Goal: Task Accomplishment & Management: Complete application form

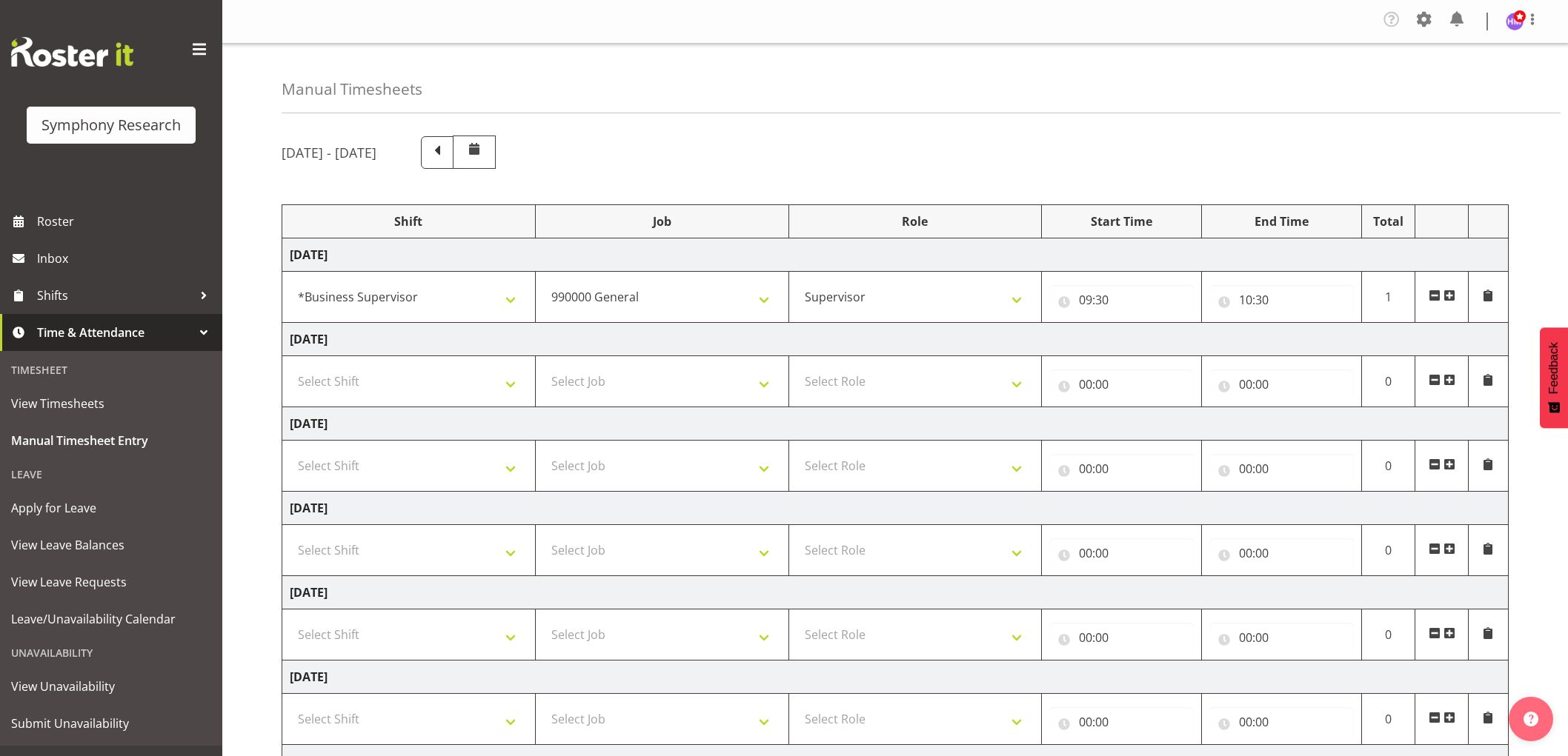
select select "1607"
select select "743"
click at [1452, 301] on span at bounding box center [1449, 296] width 12 height 12
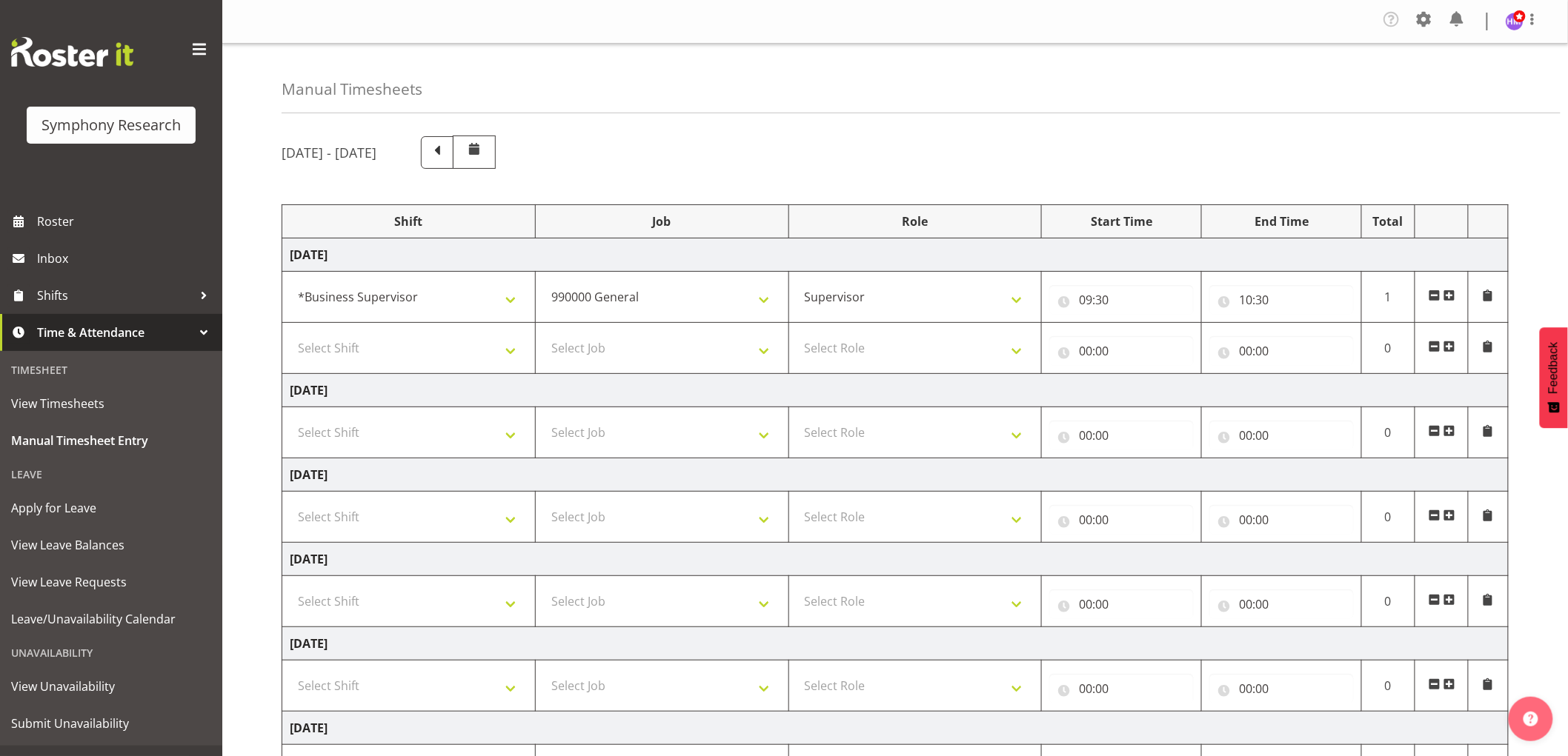
drag, startPoint x: 464, startPoint y: 372, endPoint x: 459, endPoint y: 331, distance: 41.3
click at [464, 369] on td "Select Shift !!Weekend Residential (Roster IT Shift Label) *Business 9/10am ~ 4…" at bounding box center [408, 349] width 253 height 51
click at [458, 328] on td "Select Shift !!Weekend Residential (Roster IT Shift Label) *Business 9/10am ~ 4…" at bounding box center [408, 349] width 253 height 51
click at [446, 353] on select "Select Shift !!Weekend Residential (Roster IT Shift Label) *Business 9/10am ~ 4…" at bounding box center [408, 348] width 238 height 30
select select "1607"
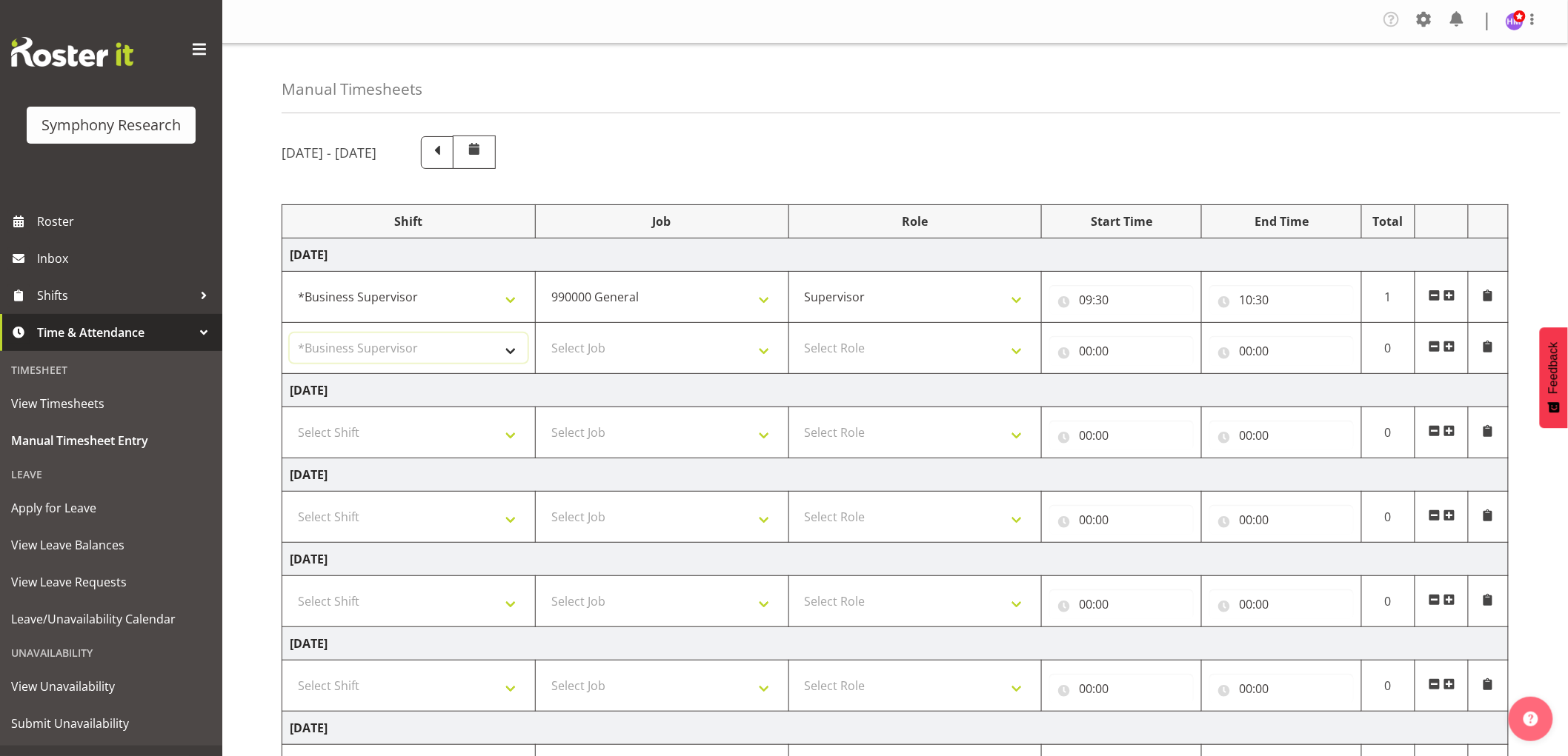
click at [290, 334] on select "Select Shift !!Weekend Residential (Roster IT Shift Label) *Business 9/10am ~ 4…" at bounding box center [408, 348] width 238 height 30
click at [637, 346] on select "Select Job 550060 IF Admin 553492 World Poll Aus Wave 2 Main 2025 553493 World …" at bounding box center [662, 348] width 238 height 30
select select "10499"
click at [543, 334] on select "Select Job 550060 IF Admin 553492 World Poll Aus Wave 2 Main 2025 553493 World …" at bounding box center [662, 348] width 238 height 30
click at [843, 357] on select "Select Role Supervisor Interviewing Briefing" at bounding box center [915, 348] width 238 height 30
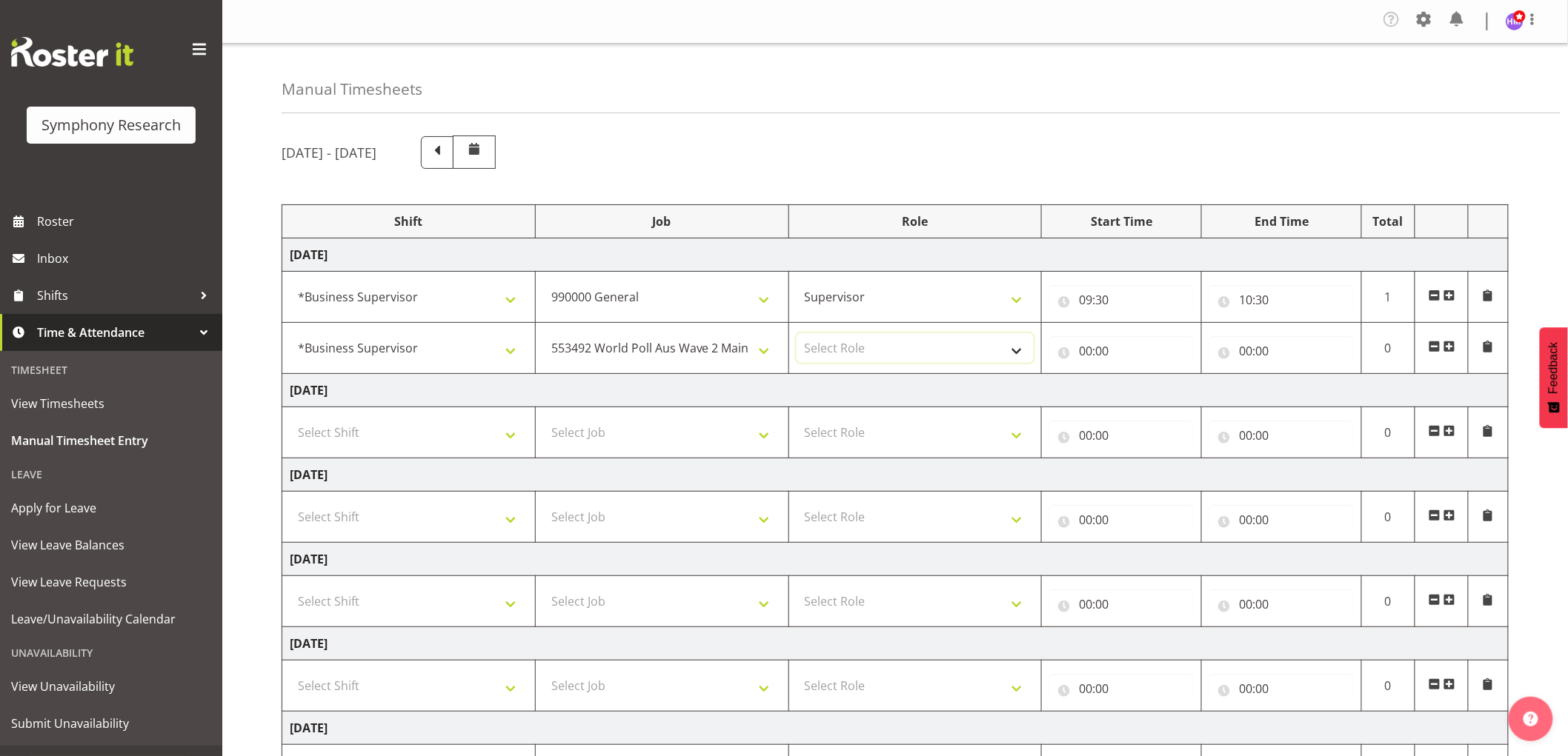
select select "45"
click at [797, 334] on select "Select Role Supervisor Interviewing Briefing" at bounding box center [915, 348] width 238 height 30
drag, startPoint x: 1101, startPoint y: 339, endPoint x: 1122, endPoint y: 358, distance: 28.3
click at [1101, 340] on input "00:00" at bounding box center [1121, 351] width 144 height 30
click at [1157, 386] on select "00 01 02 03 04 05 06 07 08 09 10 11 12 13 14 15 16 17 18 19 20 21 22 23" at bounding box center [1150, 390] width 34 height 30
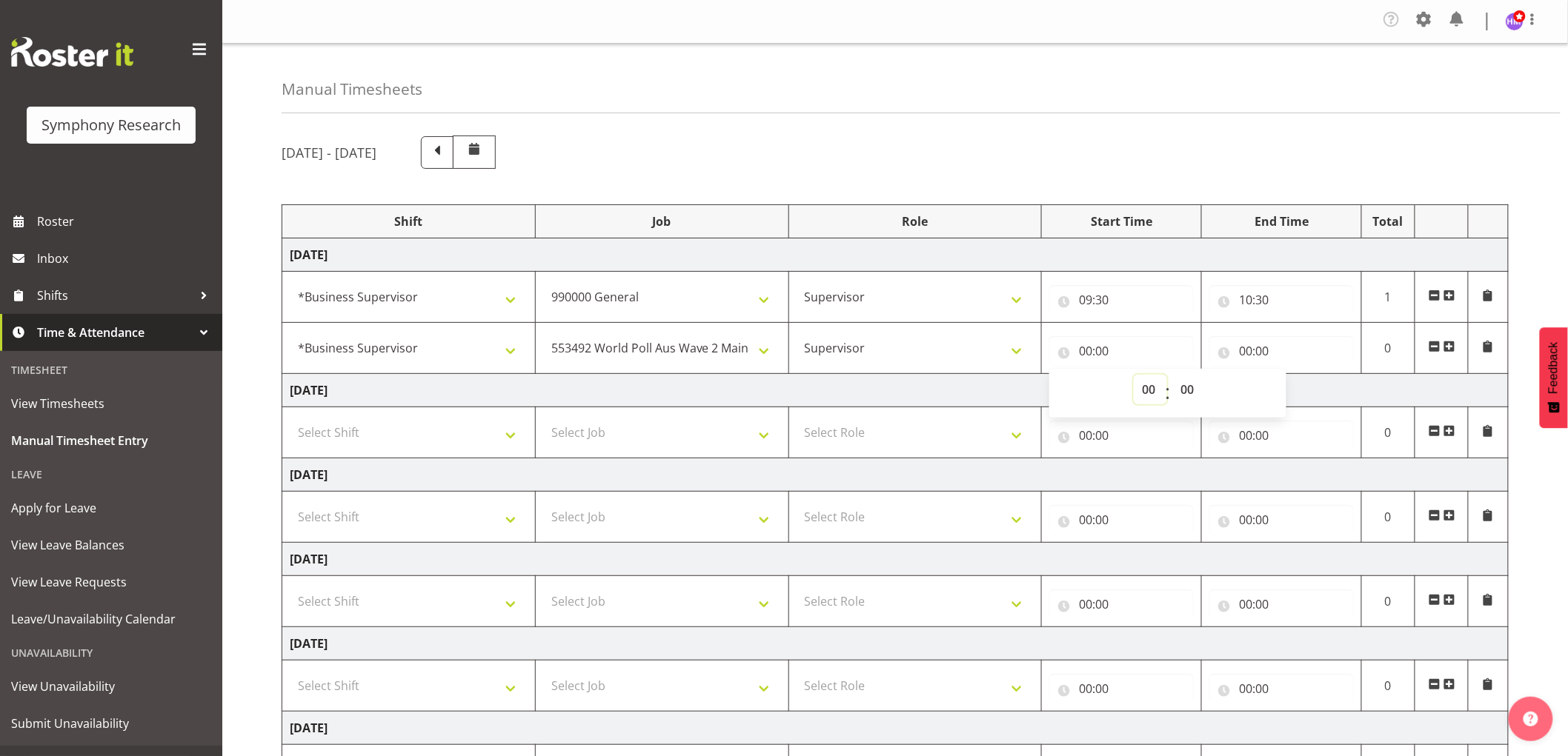
select select "10"
click at [1133, 375] on select "00 01 02 03 04 05 06 07 08 09 10 11 12 13 14 15 16 17 18 19 20 21 22 23" at bounding box center [1150, 390] width 34 height 30
type input "10:00"
drag, startPoint x: 1189, startPoint y: 388, endPoint x: 1195, endPoint y: 380, distance: 10.0
click at [1192, 387] on select "00 01 02 03 04 05 06 07 08 09 10 11 12 13 14 15 16 17 18 19 20 21 22 23 24 25 2…" at bounding box center [1189, 390] width 34 height 30
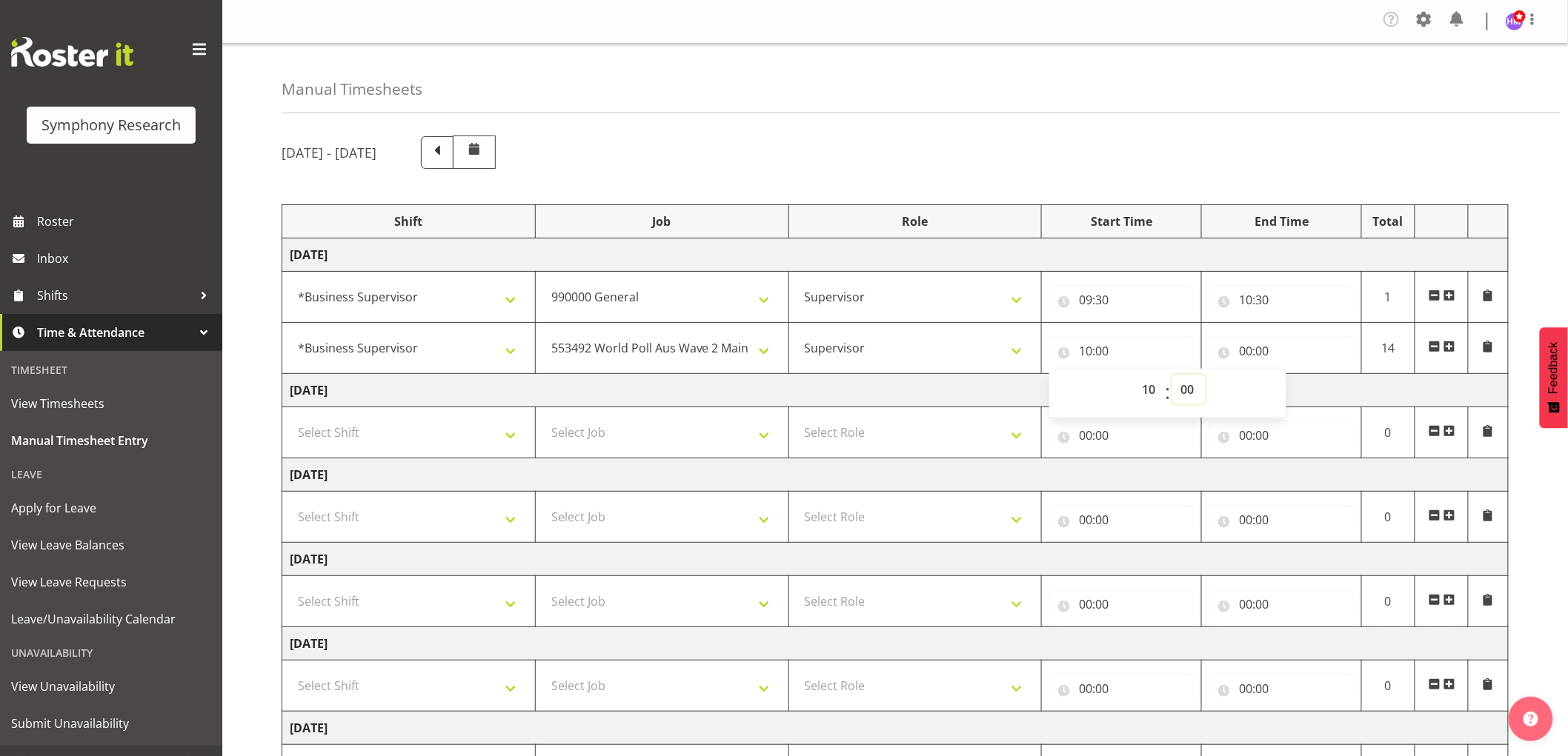
select select "30"
click at [1172, 375] on select "00 01 02 03 04 05 06 07 08 09 10 11 12 13 14 15 16 17 18 19 20 21 22 23 24 25 2…" at bounding box center [1189, 390] width 34 height 30
type input "10:30"
click at [1247, 346] on input "00:00" at bounding box center [1281, 351] width 144 height 30
click at [1298, 396] on select "00 01 02 03 04 05 06 07 08 09 10 11 12 13 14 15 16 17 18 19 20 21 22 23" at bounding box center [1310, 390] width 34 height 30
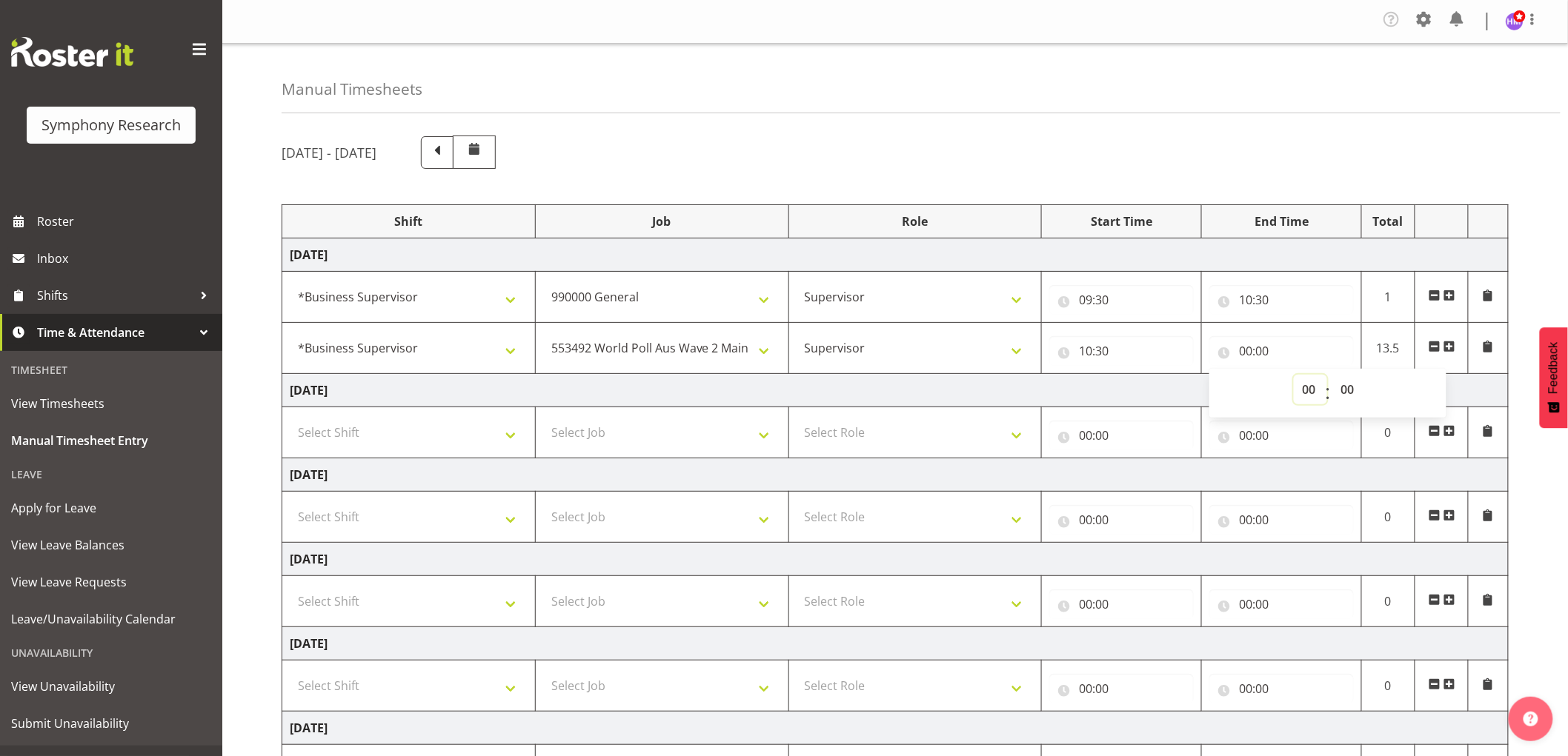
select select "11"
click at [1293, 375] on select "00 01 02 03 04 05 06 07 08 09 10 11 12 13 14 15 16 17 18 19 20 21 22 23" at bounding box center [1310, 390] width 34 height 30
type input "11:00"
drag, startPoint x: 1356, startPoint y: 399, endPoint x: 1364, endPoint y: 396, distance: 8.5
click at [1356, 399] on select "00 01 02 03 04 05 06 07 08 09 10 11 12 13 14 15 16 17 18 19 20 21 22 23 24 25 2…" at bounding box center [1348, 390] width 34 height 30
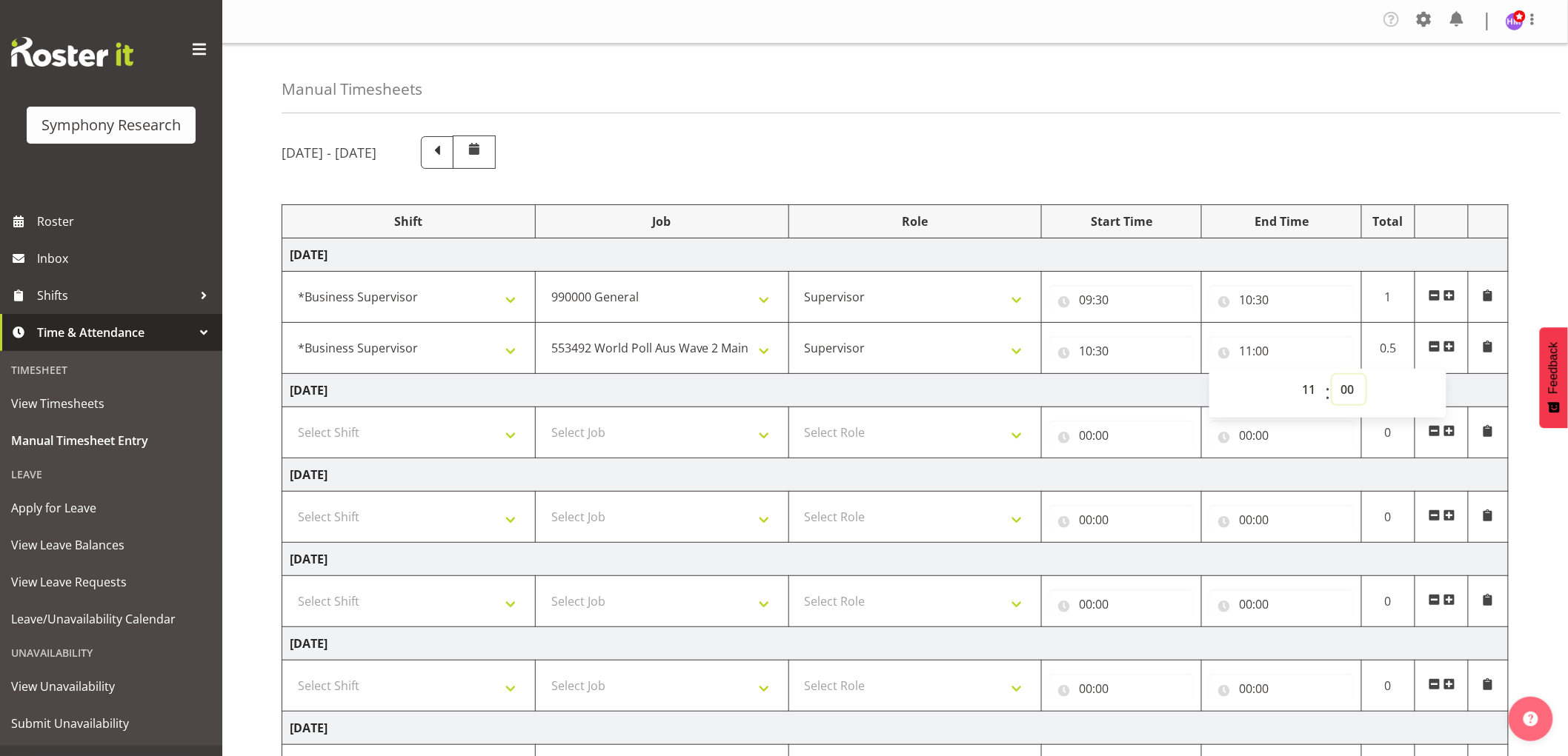
select select "15"
click at [1332, 375] on select "00 01 02 03 04 05 06 07 08 09 10 11 12 13 14 15 16 17 18 19 20 21 22 23 24 25 2…" at bounding box center [1348, 390] width 34 height 30
type input "11:15"
drag, startPoint x: 1357, startPoint y: 388, endPoint x: 1371, endPoint y: 398, distance: 17.2
click at [1367, 393] on div "00 01 02 03 04 05 06 07 08 09 10 11 12 13 14 15 16 17 18 19 20 21 22 23 : 00 01…" at bounding box center [1328, 393] width 237 height 37
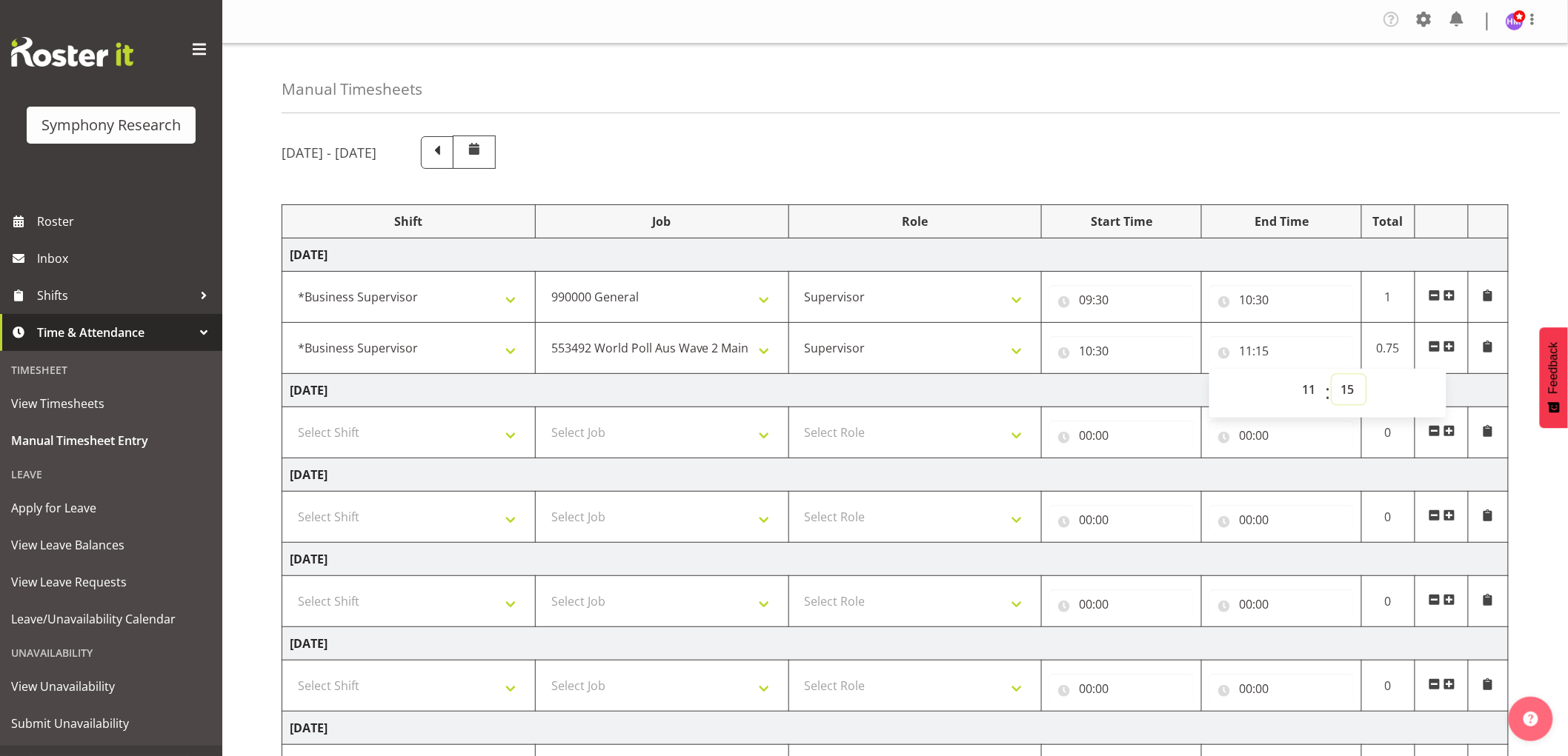
select select "0"
click at [1332, 375] on select "00 01 02 03 04 05 06 07 08 09 10 11 12 13 14 15 16 17 18 19 20 21 22 23 24 25 2…" at bounding box center [1348, 390] width 34 height 30
type input "11:00"
drag, startPoint x: 1375, startPoint y: 121, endPoint x: 1399, endPoint y: 198, distance: 80.7
click at [1378, 130] on div "Manual Timesheets [DATE] - [DATE] Shift Job Role Start Time End Time Total [DAT…" at bounding box center [895, 504] width 1345 height 919
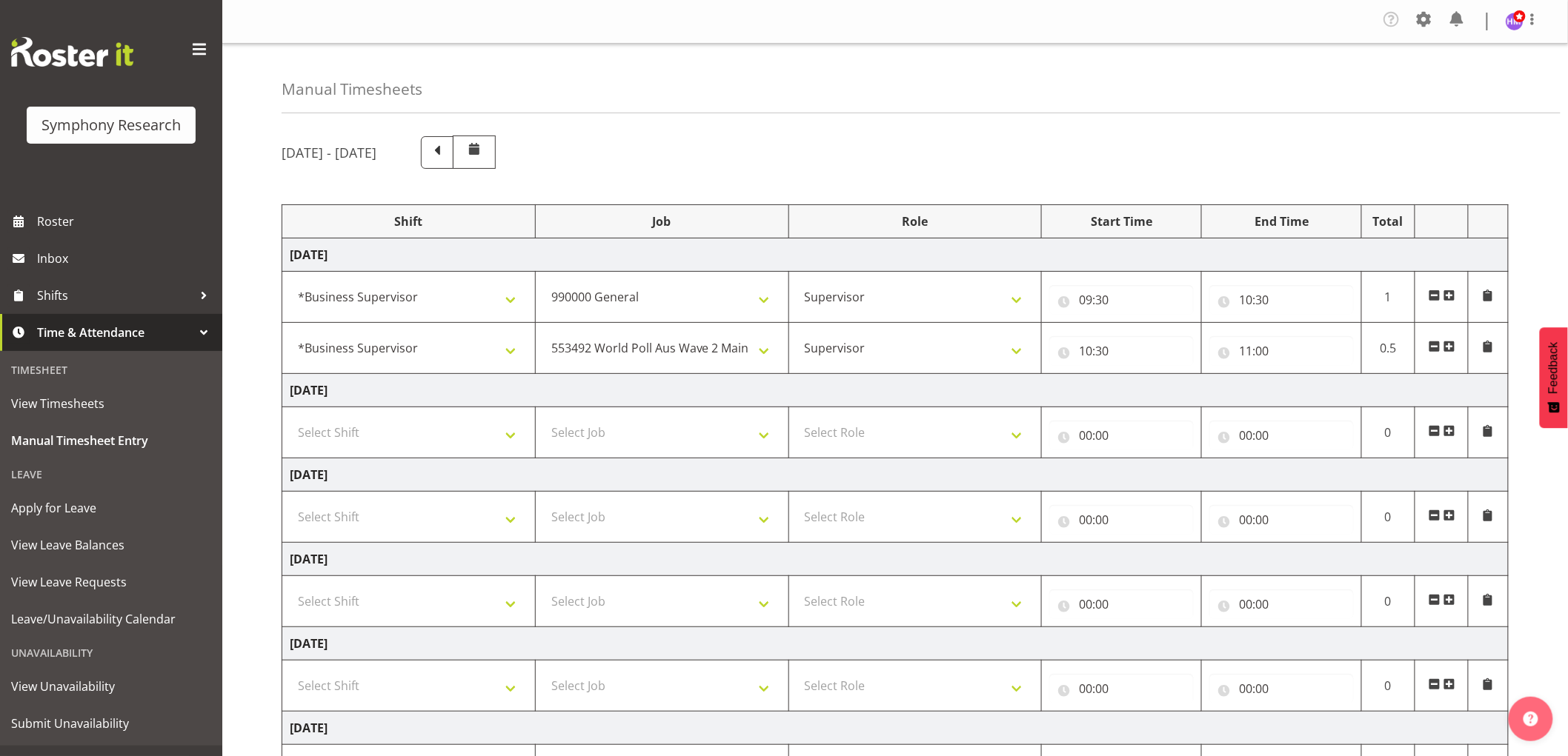
click at [1456, 348] on td at bounding box center [1441, 349] width 53 height 51
click at [1446, 344] on span at bounding box center [1449, 346] width 12 height 12
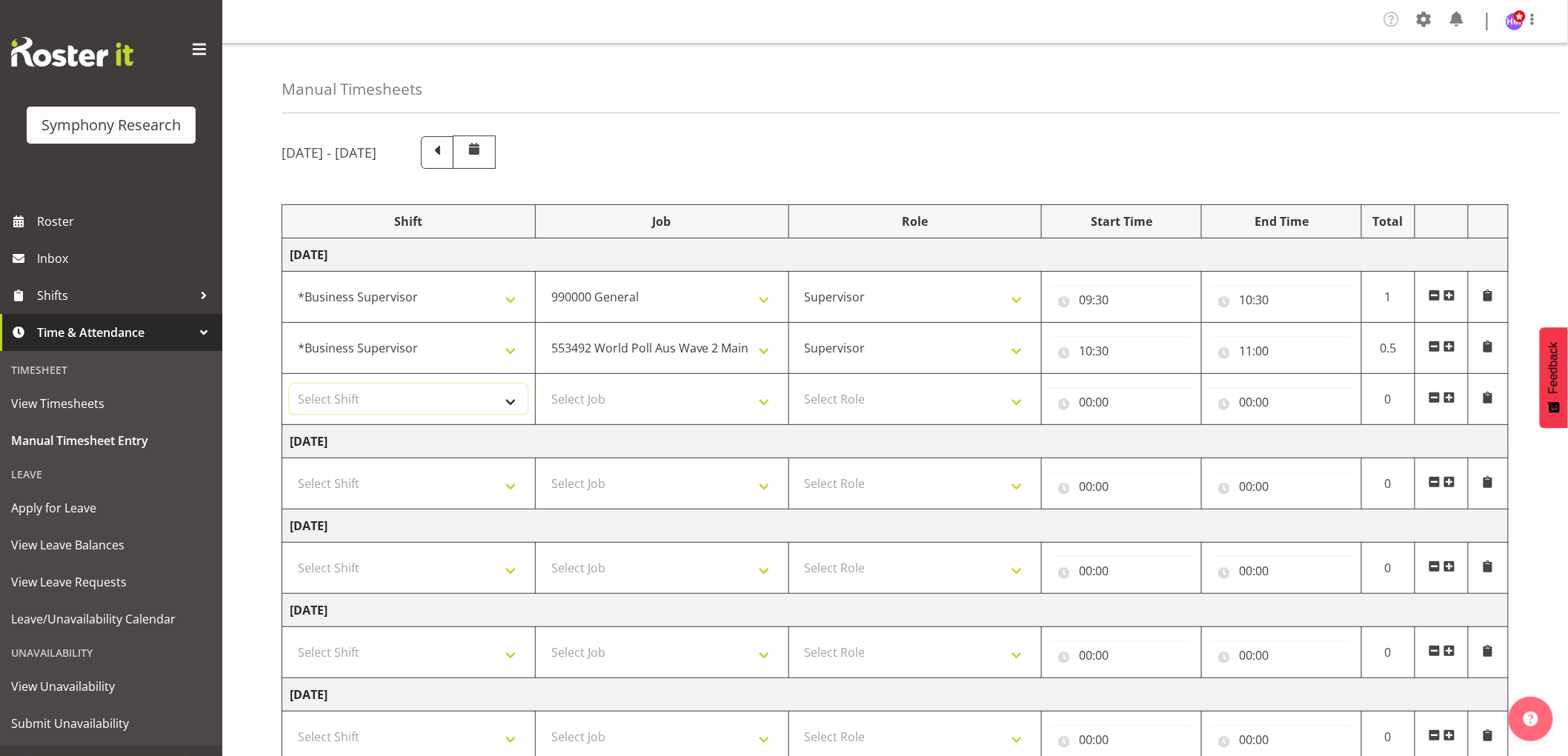
drag, startPoint x: 379, startPoint y: 410, endPoint x: 376, endPoint y: 422, distance: 12.4
click at [379, 410] on select "Select Shift !!Weekend Residential (Roster IT Shift Label) *Business 9/10am ~ 4…" at bounding box center [408, 399] width 238 height 30
select select "1607"
click at [290, 385] on select "Select Shift !!Weekend Residential (Roster IT Shift Label) *Business 9/10am ~ 4…" at bounding box center [408, 399] width 238 height 30
click at [641, 396] on select "Select Job 550060 IF Admin 553492 World Poll Aus Wave 2 Main 2025 553493 World …" at bounding box center [662, 399] width 238 height 30
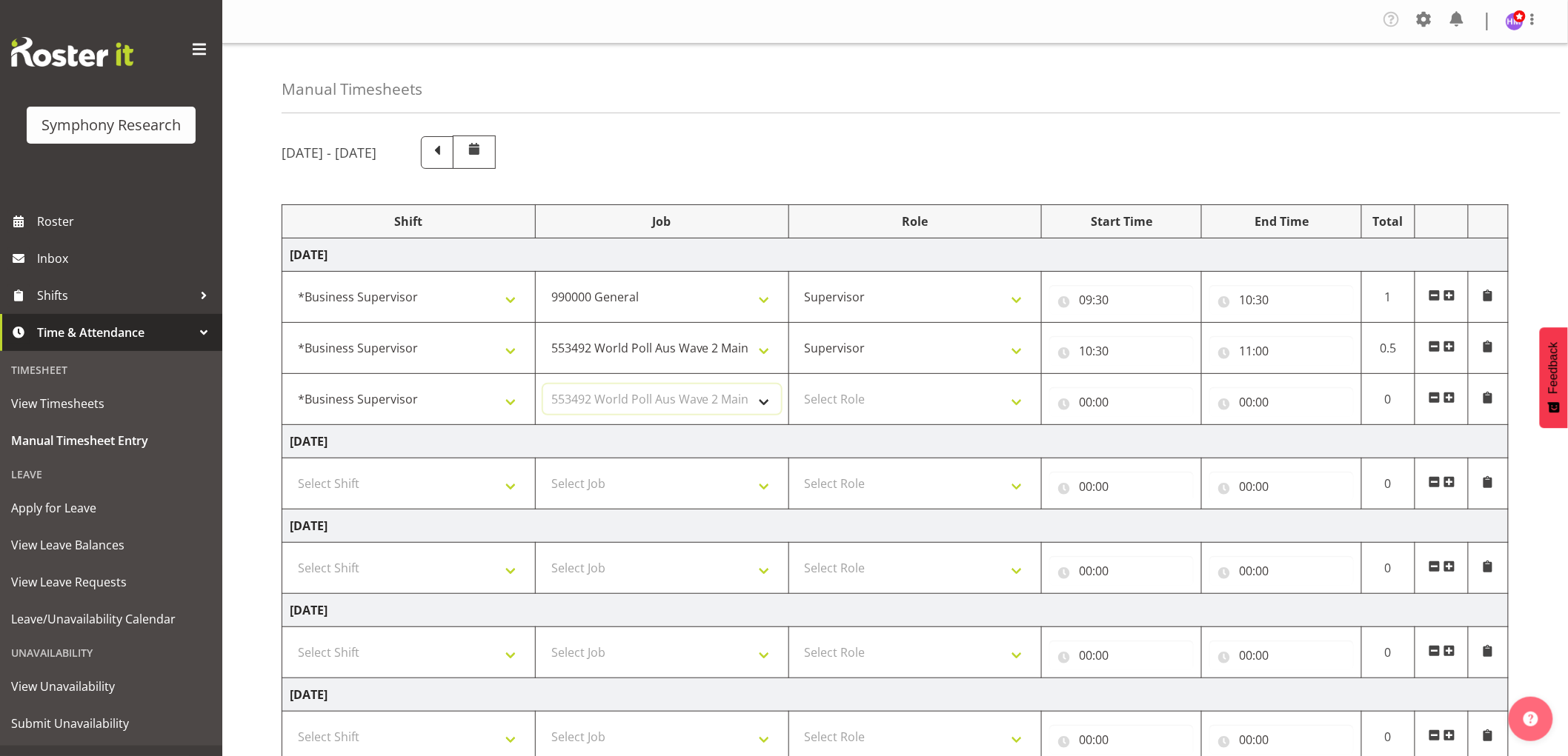
click at [543, 385] on select "Select Job 550060 IF Admin 553492 World Poll Aus Wave 2 Main 2025 553493 World …" at bounding box center [662, 399] width 238 height 30
click at [608, 410] on select "550060 IF Admin 553492 World Poll Aus Wave 2 Main 2025 553493 World Poll NZ Wav…" at bounding box center [662, 399] width 238 height 30
select select "10527"
click at [543, 385] on select "550060 IF Admin 553492 World Poll Aus Wave 2 Main 2025 553493 World Poll NZ Wav…" at bounding box center [662, 399] width 238 height 30
drag, startPoint x: 843, startPoint y: 393, endPoint x: 806, endPoint y: 400, distance: 37.7
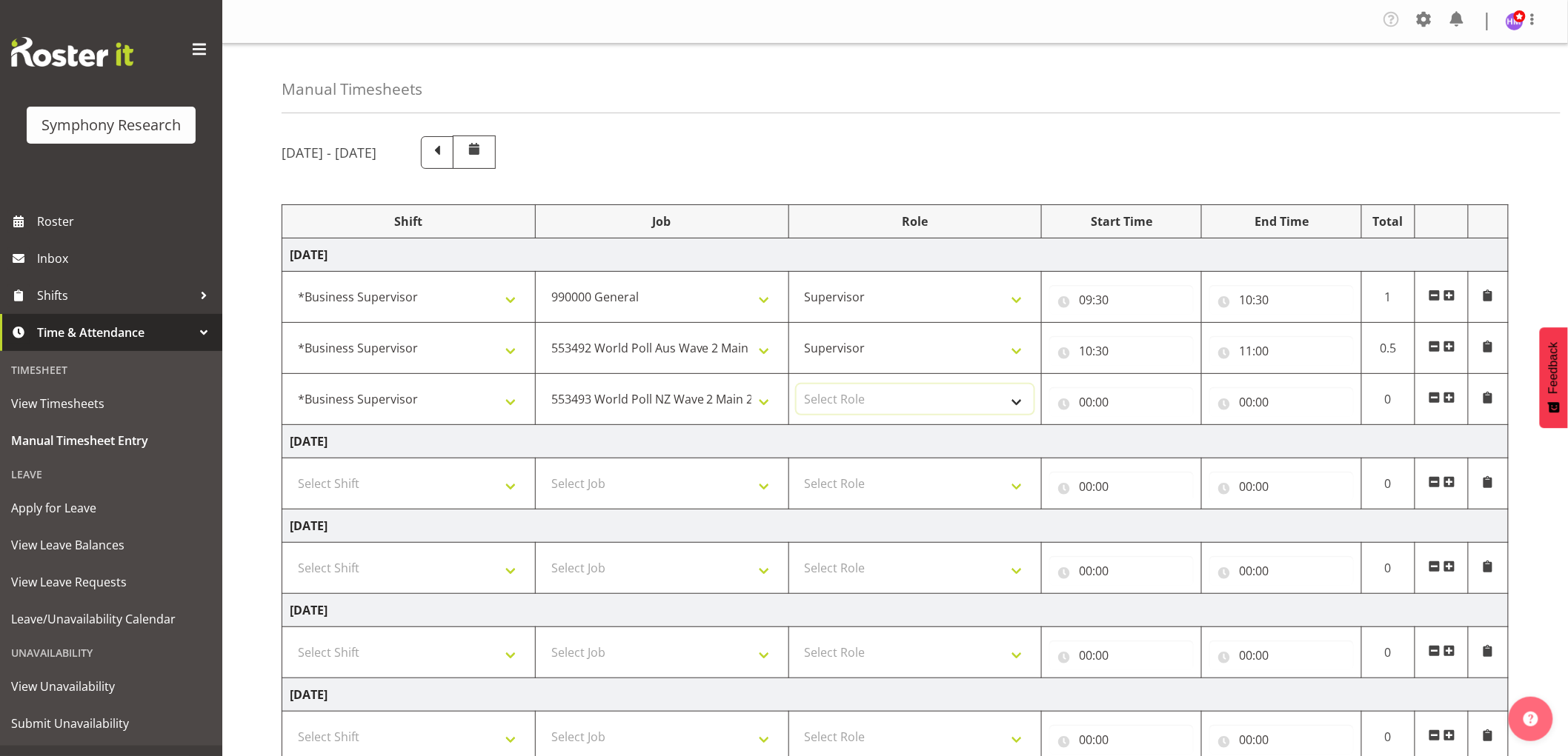
click at [840, 394] on select "Select Role Supervisor Interviewing Briefing" at bounding box center [915, 399] width 238 height 30
select select "45"
click at [797, 385] on select "Select Role Supervisor Interviewing Briefing" at bounding box center [915, 399] width 238 height 30
click at [1082, 399] on input "00:00" at bounding box center [1121, 402] width 144 height 30
click at [1142, 430] on select "00 01 02 03 04 05 06 07 08 09 10 11 12 13 14 15 16 17 18 19 20 21 22 23" at bounding box center [1150, 441] width 34 height 30
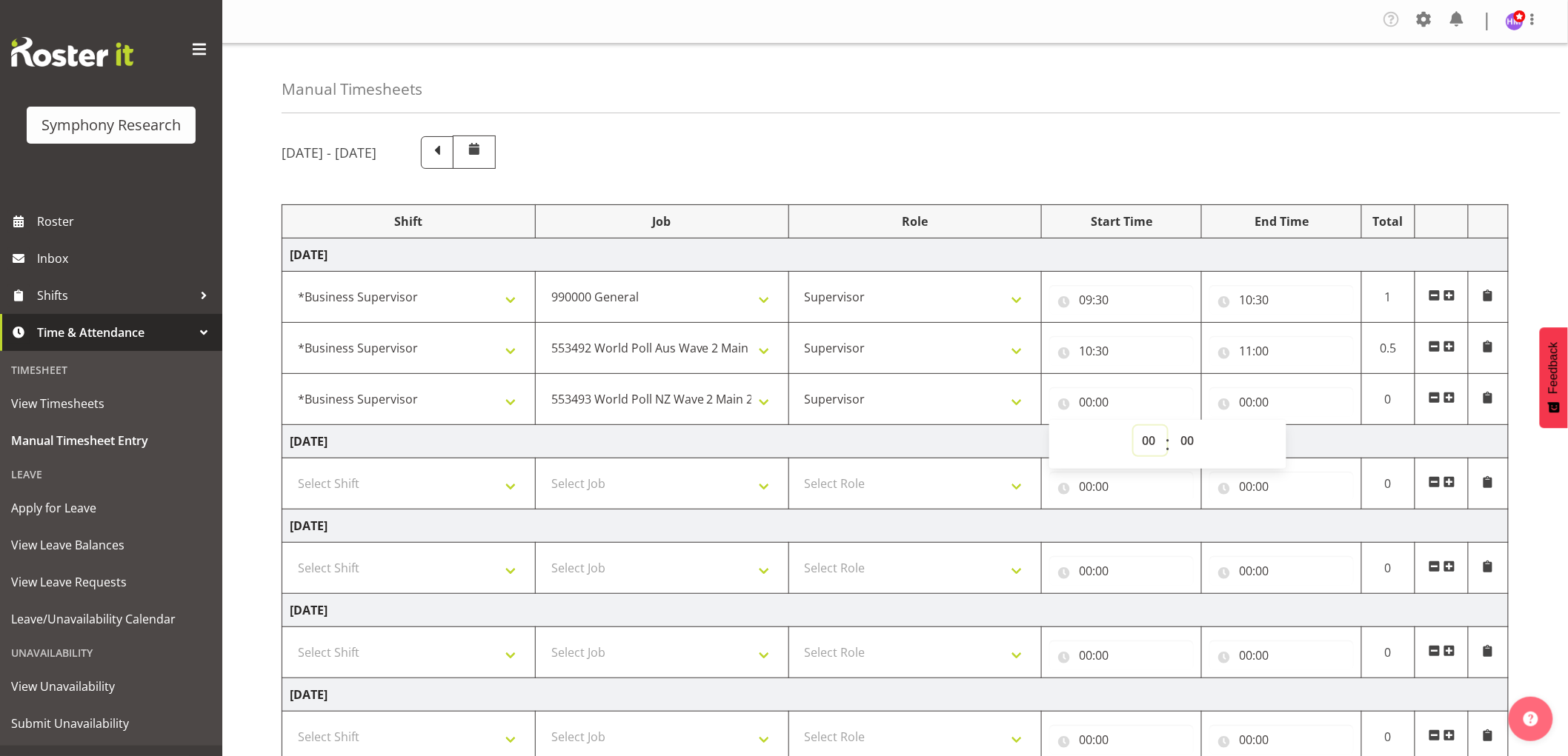
select select "11"
click at [1133, 427] on select "00 01 02 03 04 05 06 07 08 09 10 11 12 13 14 15 16 17 18 19 20 21 22 23" at bounding box center [1150, 441] width 34 height 30
type input "11:00"
click at [1256, 402] on input "00:00" at bounding box center [1281, 402] width 144 height 30
click at [1315, 437] on select "00 01 02 03 04 05 06 07 08 09 10 11 12 13 14 15 16 17 18 19 20 21 22 23" at bounding box center [1310, 441] width 34 height 30
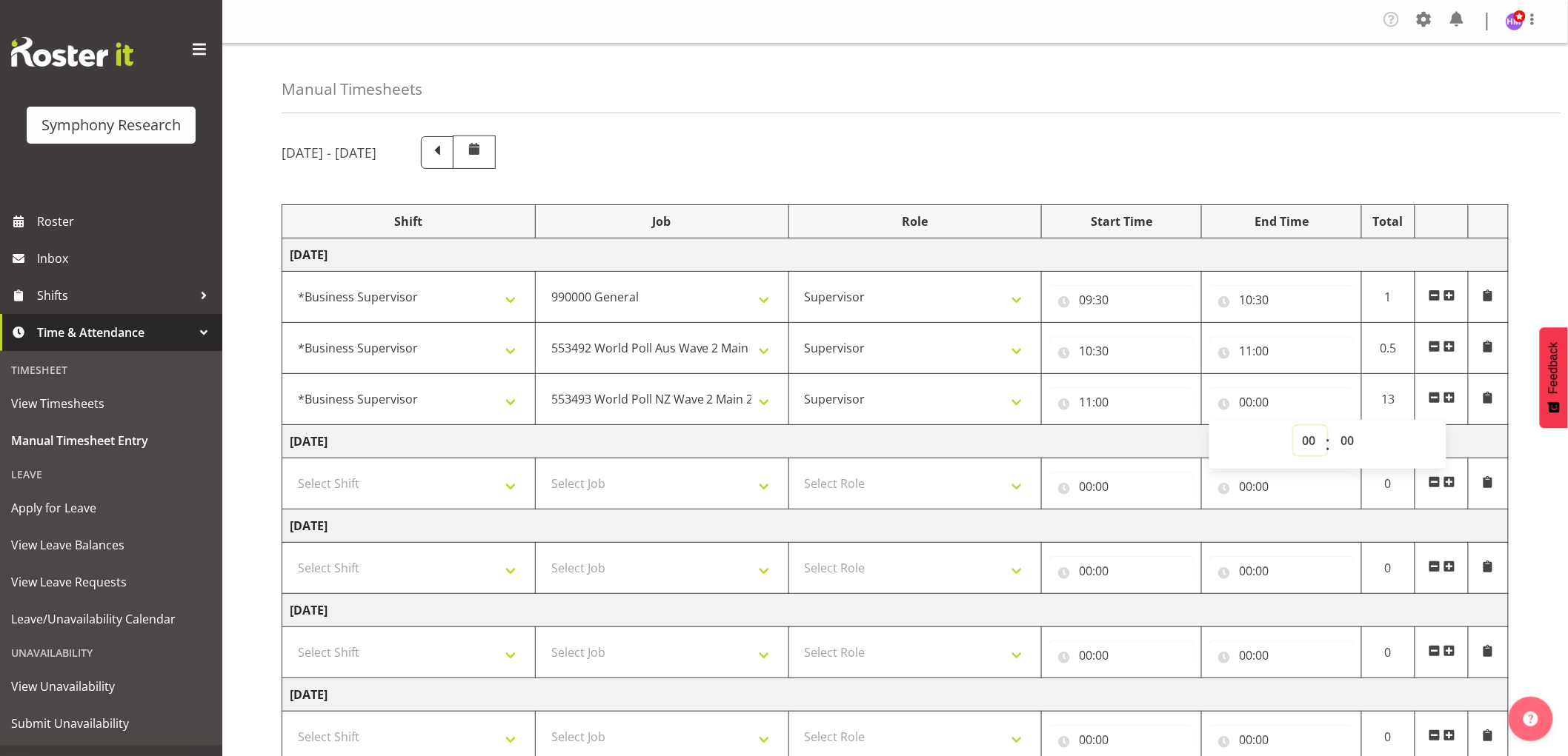
select select "11"
click at [1293, 427] on select "00 01 02 03 04 05 06 07 08 09 10 11 12 13 14 15 16 17 18 19 20 21 22 23" at bounding box center [1310, 441] width 34 height 30
type input "11:00"
drag, startPoint x: 1353, startPoint y: 437, endPoint x: 1359, endPoint y: 443, distance: 8.5
click at [1356, 439] on select "00 01 02 03 04 05 06 07 08 09 10 11 12 13 14 15 16 17 18 19 20 21 22 23 24 25 2…" at bounding box center [1348, 441] width 34 height 30
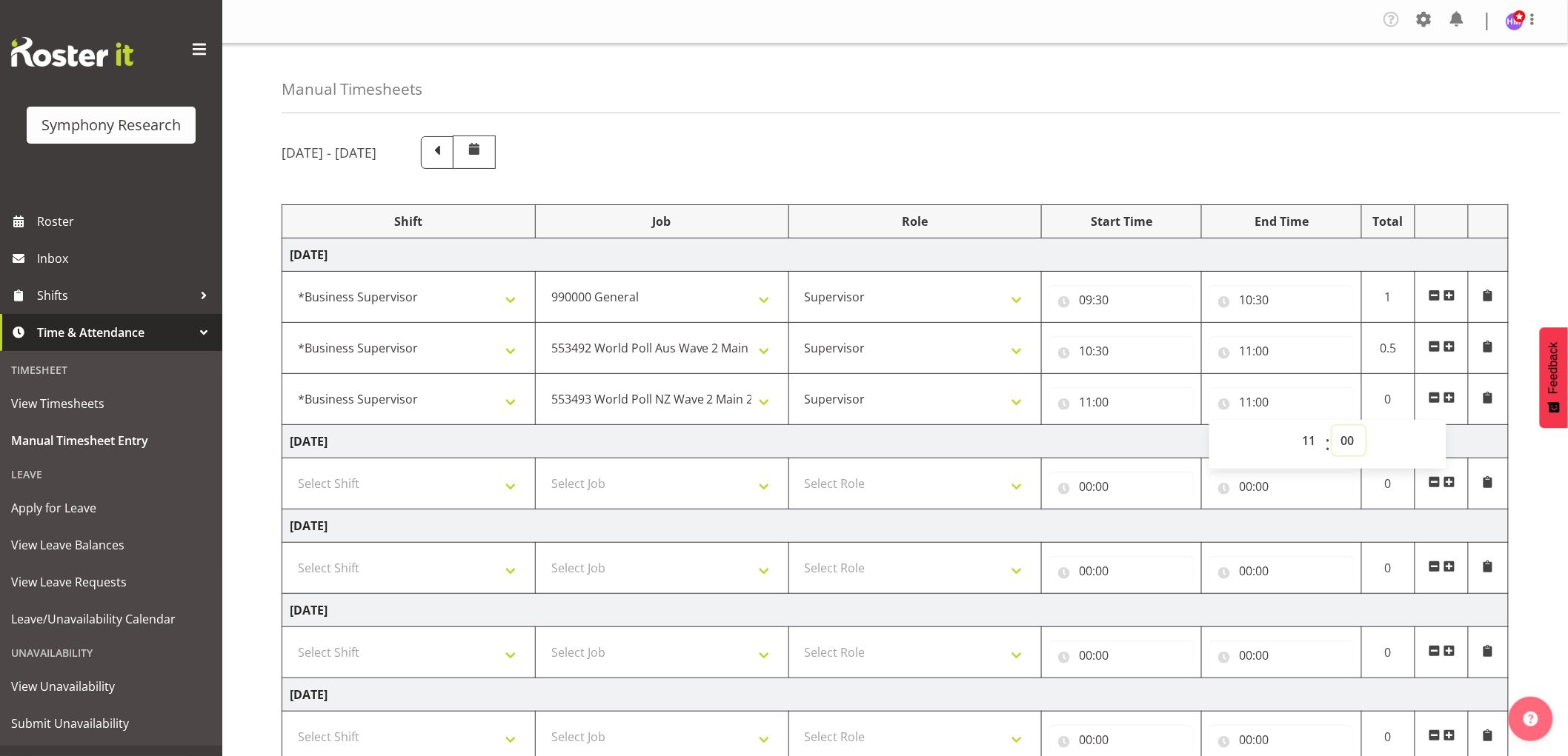
select select "15"
click at [1332, 427] on select "00 01 02 03 04 05 06 07 08 09 10 11 12 13 14 15 16 17 18 19 20 21 22 23 24 25 2…" at bounding box center [1348, 441] width 34 height 30
type input "11:15"
click at [1454, 399] on span at bounding box center [1449, 398] width 12 height 12
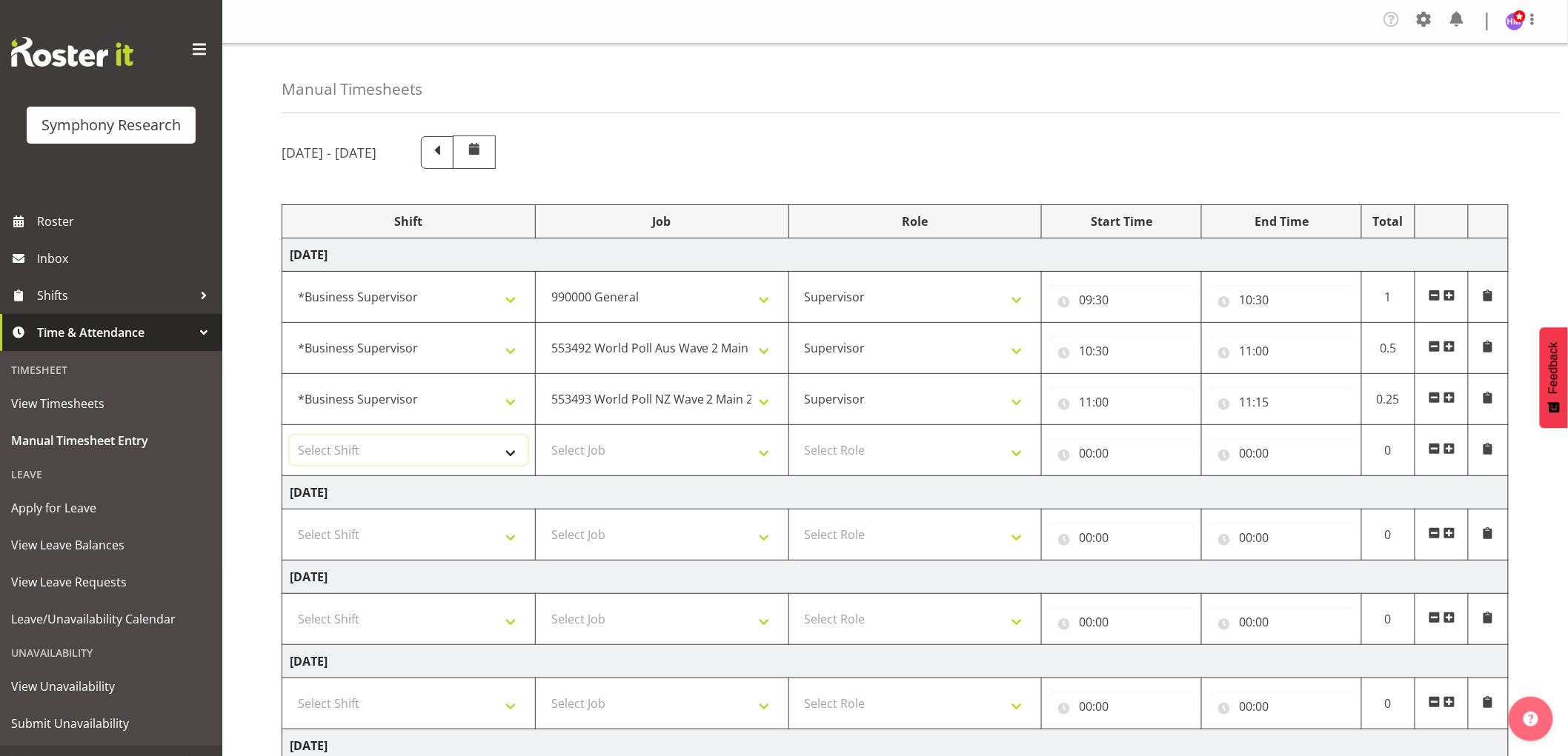
click at [394, 452] on select "Select Shift !!Weekend Residential (Roster IT Shift Label) *Business 9/10am ~ 4…" at bounding box center [408, 450] width 238 height 30
select select "1607"
click at [290, 436] on select "Select Shift !!Weekend Residential (Roster IT Shift Label) *Business 9/10am ~ 4…" at bounding box center [408, 450] width 238 height 30
click at [661, 455] on select "Select Job 550060 IF Admin 553492 World Poll Aus Wave 2 Main 2025 553493 World …" at bounding box center [662, 450] width 238 height 30
select select "10587"
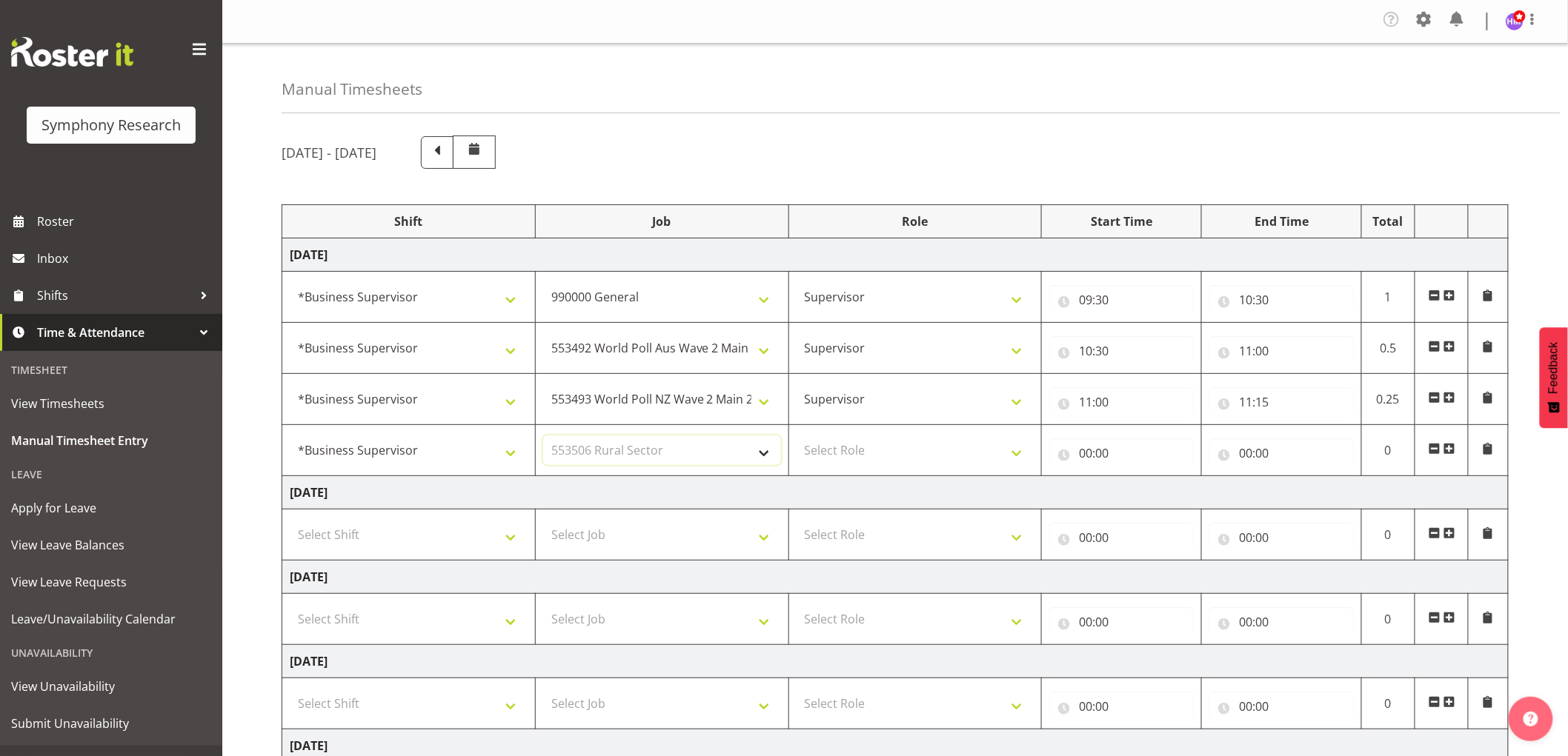
click at [543, 436] on select "Select Job 550060 IF Admin 553492 World Poll Aus Wave 2 Main 2025 553493 World …" at bounding box center [662, 450] width 238 height 30
click at [914, 456] on select "Select Role Supervisor Interviewing Briefing" at bounding box center [915, 450] width 238 height 30
select select "45"
click at [797, 436] on select "Select Role Supervisor Interviewing Briefing" at bounding box center [915, 450] width 238 height 30
click at [1084, 446] on input "00:00" at bounding box center [1121, 453] width 144 height 30
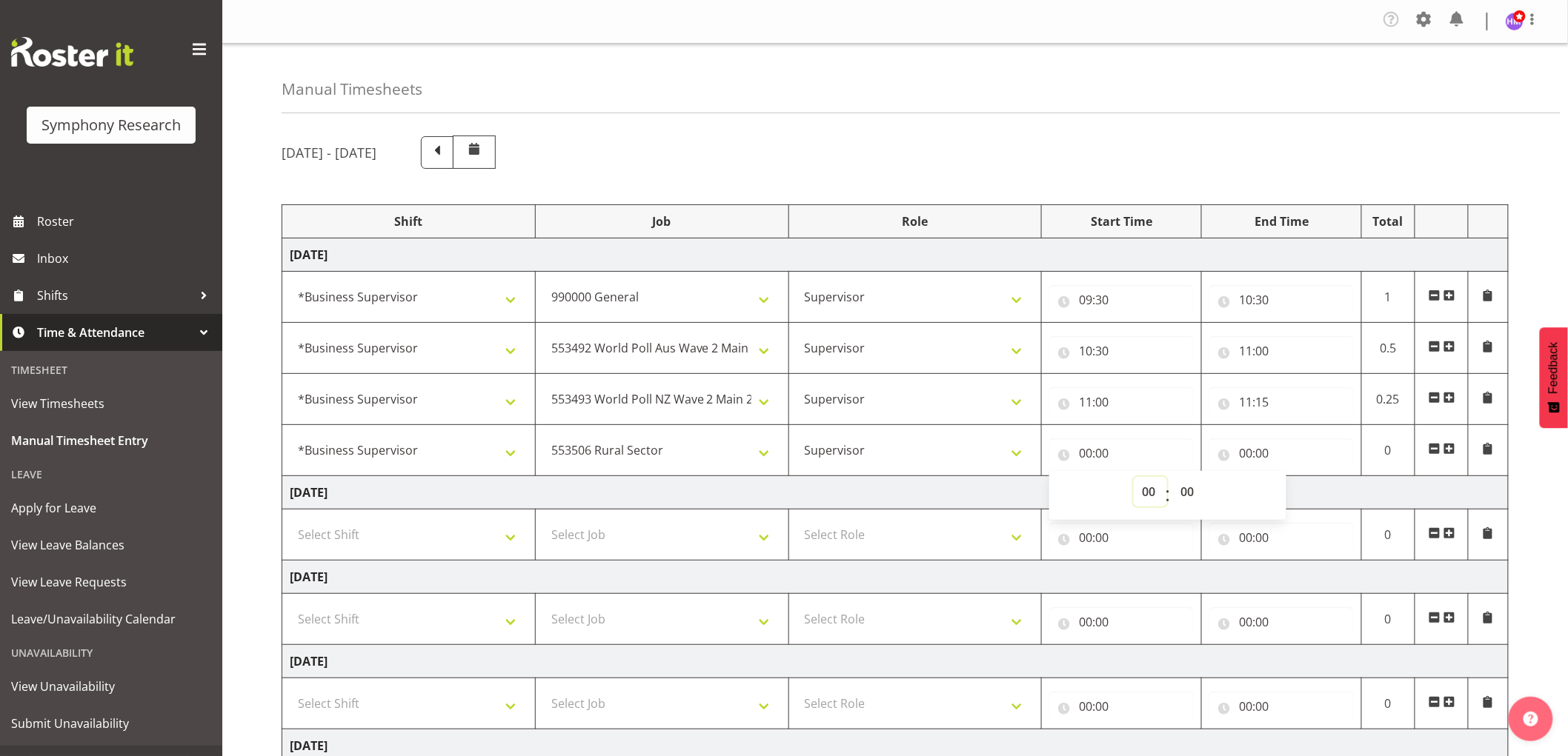
click at [1139, 497] on select "00 01 02 03 04 05 06 07 08 09 10 11 12 13 14 15 16 17 18 19 20 21 22 23" at bounding box center [1150, 492] width 34 height 30
select select "11"
click at [1133, 478] on select "00 01 02 03 04 05 06 07 08 09 10 11 12 13 14 15 16 17 18 19 20 21 22 23" at bounding box center [1150, 492] width 34 height 30
type input "11:00"
click at [1186, 487] on select "00 01 02 03 04 05 06 07 08 09 10 11 12 13 14 15 16 17 18 19 20 21 22 23 24 25 2…" at bounding box center [1189, 492] width 34 height 30
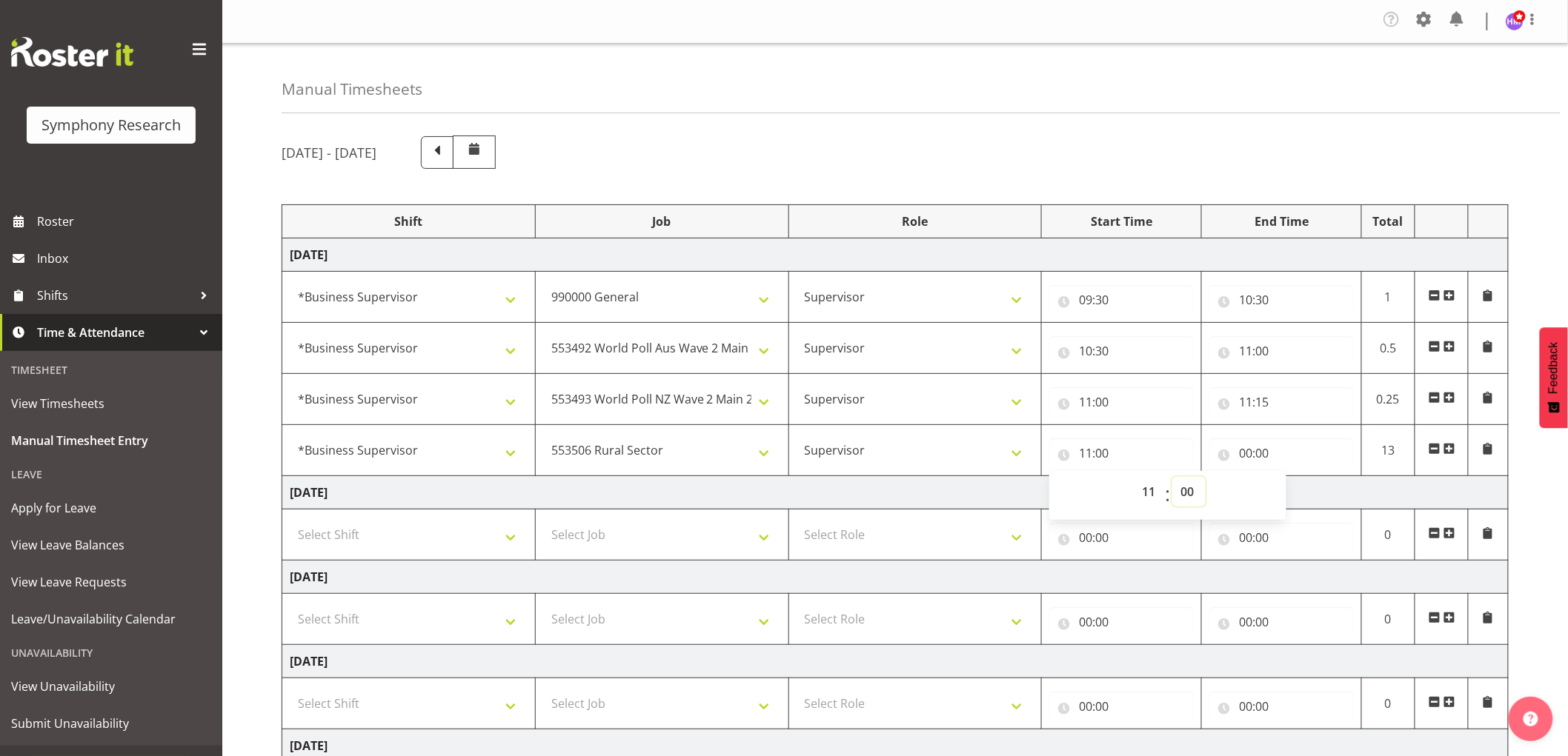
select select "15"
click at [1172, 478] on select "00 01 02 03 04 05 06 07 08 09 10 11 12 13 14 15 16 17 18 19 20 21 22 23 24 25 2…" at bounding box center [1189, 492] width 34 height 30
type input "11:15"
drag, startPoint x: 1236, startPoint y: 460, endPoint x: 1281, endPoint y: 487, distance: 52.5
click at [1237, 460] on input "00:00" at bounding box center [1281, 453] width 144 height 30
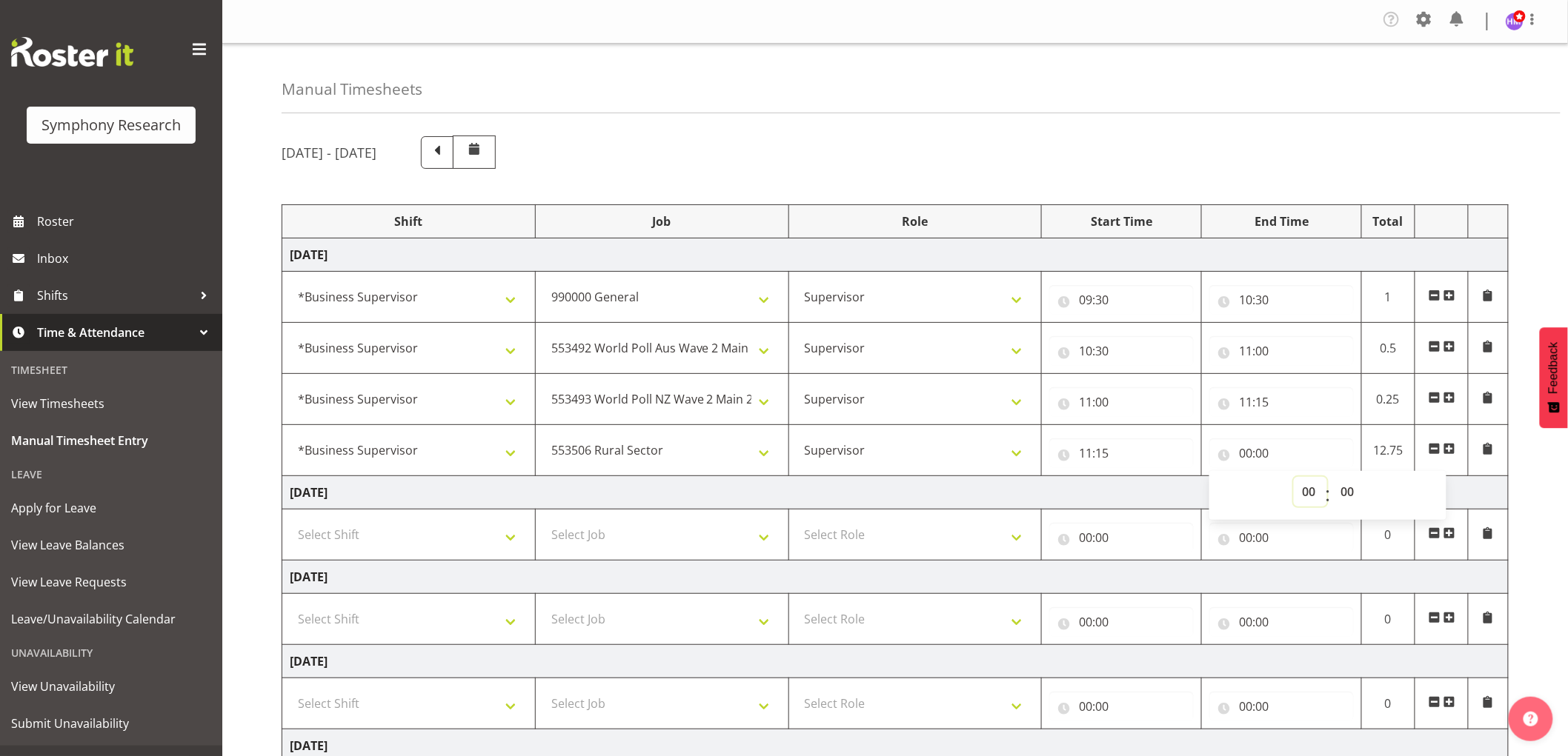
drag, startPoint x: 1309, startPoint y: 500, endPoint x: 1310, endPoint y: 508, distance: 8.1
click at [1310, 499] on select "00 01 02 03 04 05 06 07 08 09 10 11 12 13 14 15 16 17 18 19 20 21 22 23" at bounding box center [1310, 492] width 34 height 30
select select "11"
click at [1293, 478] on select "00 01 02 03 04 05 06 07 08 09 10 11 12 13 14 15 16 17 18 19 20 21 22 23" at bounding box center [1310, 492] width 34 height 30
type input "11:00"
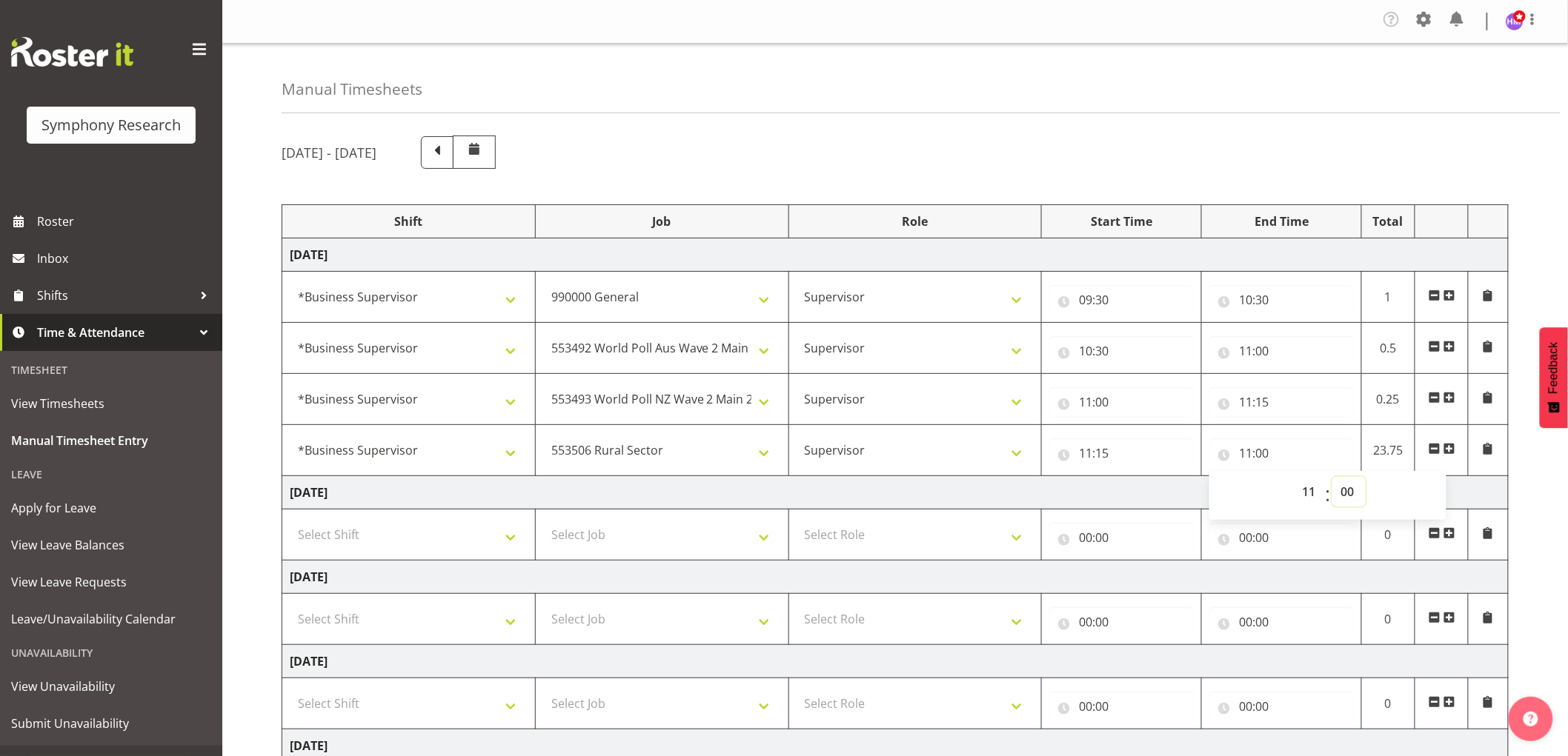
drag, startPoint x: 1350, startPoint y: 494, endPoint x: 1363, endPoint y: 498, distance: 13.6
click at [1363, 498] on select "00 01 02 03 04 05 06 07 08 09 10 11 12 13 14 15 16 17 18 19 20 21 22 23 24 25 2…" at bounding box center [1348, 492] width 34 height 30
select select "30"
click at [1332, 478] on select "00 01 02 03 04 05 06 07 08 09 10 11 12 13 14 15 16 17 18 19 20 21 22 23 24 25 2…" at bounding box center [1348, 492] width 34 height 30
type input "11:30"
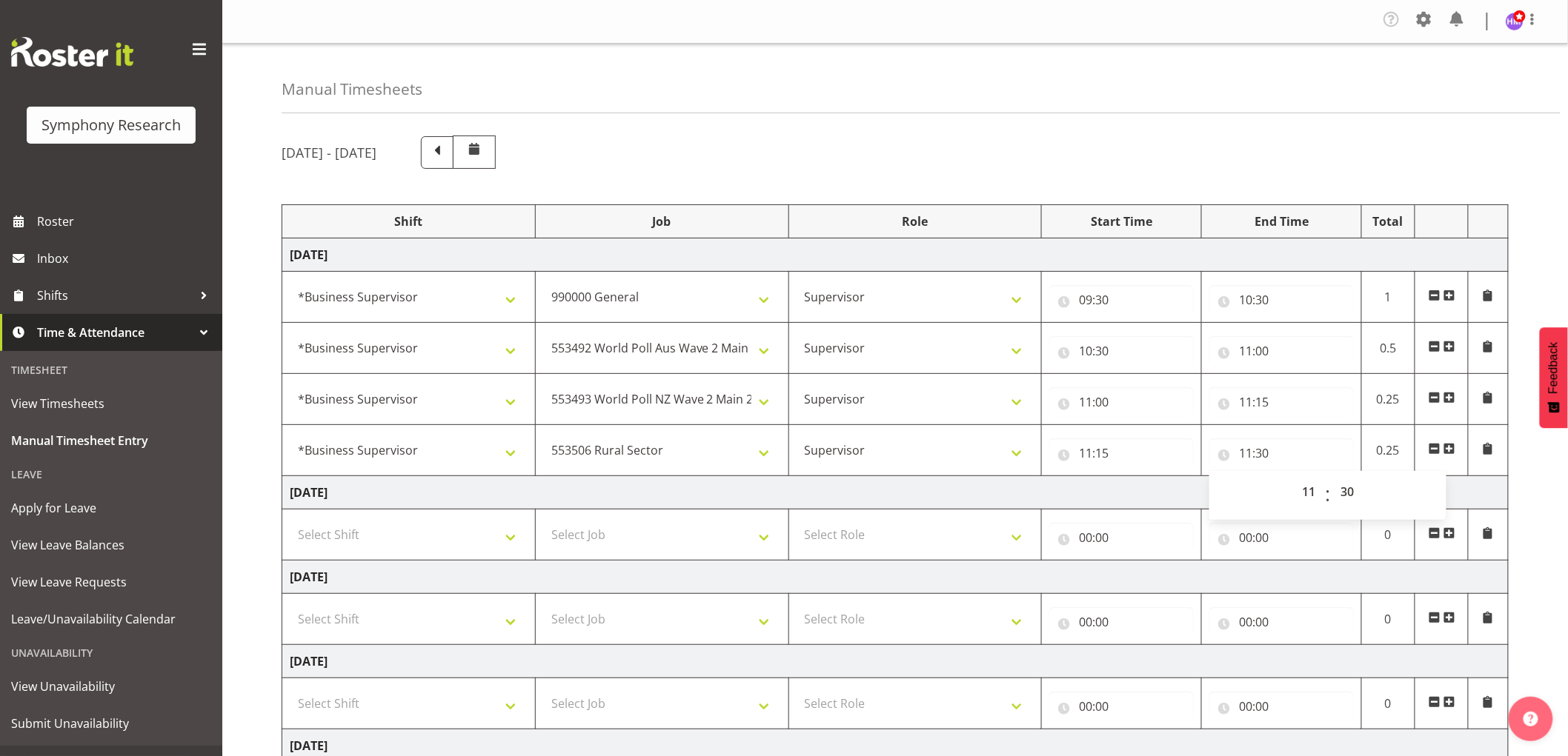
click at [1107, 99] on div "Manual Timesheets" at bounding box center [921, 78] width 1279 height 69
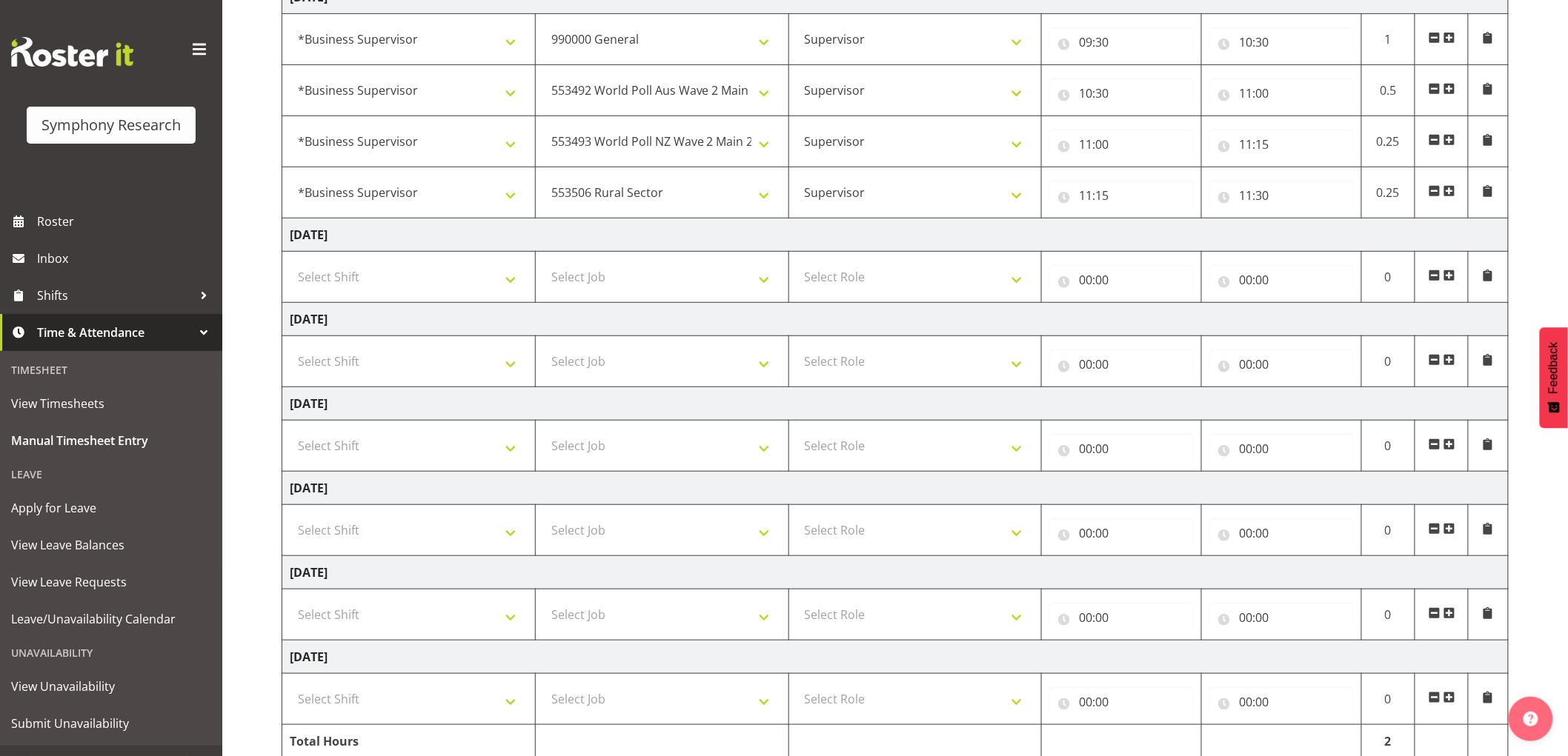
scroll to position [324, 0]
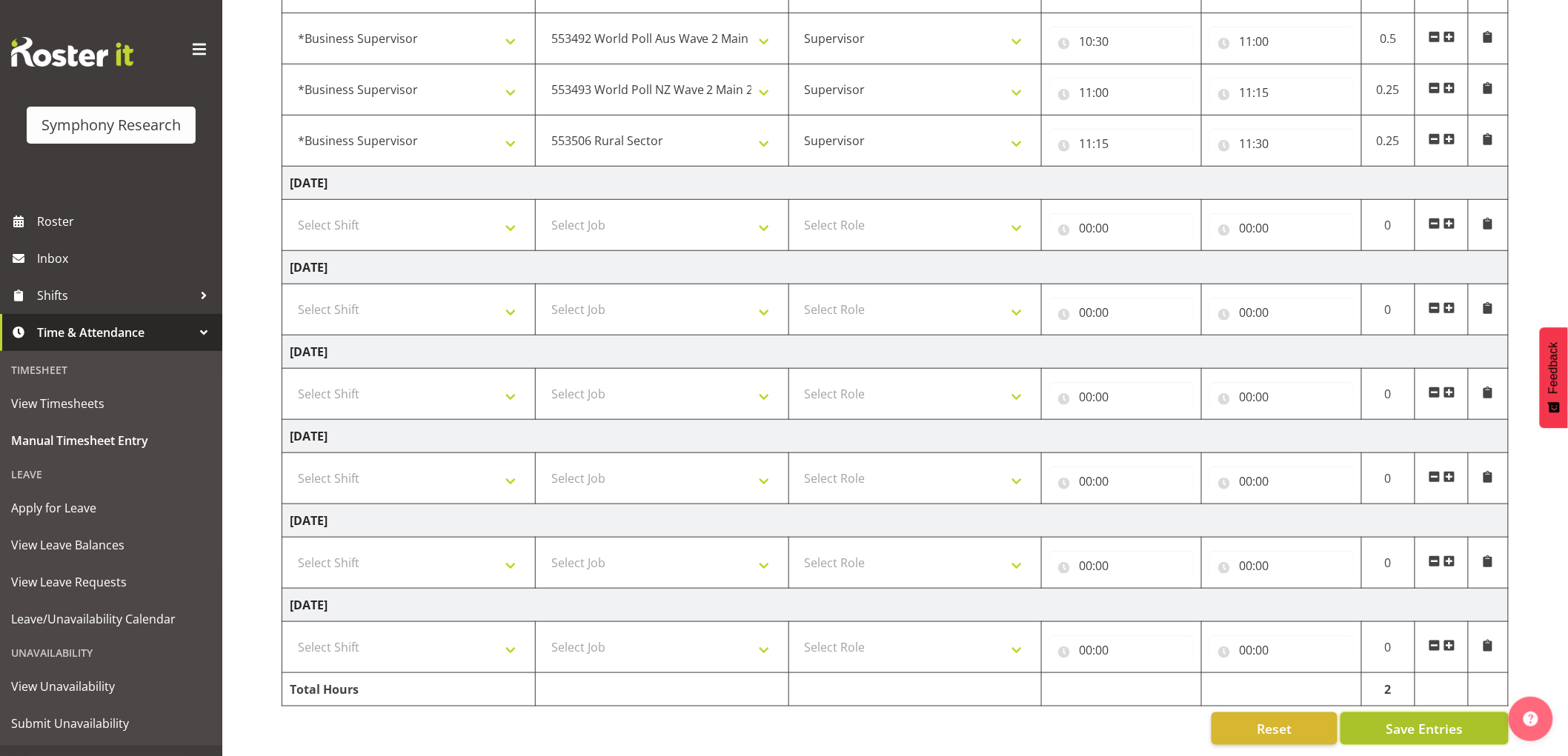
click at [1393, 728] on button "Save Entries" at bounding box center [1424, 729] width 168 height 33
